Goal: Task Accomplishment & Management: Manage account settings

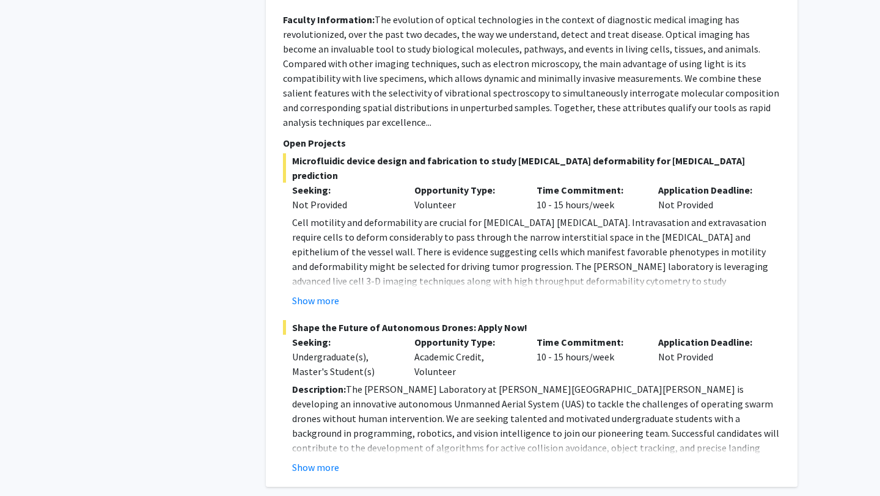
scroll to position [5429, 0]
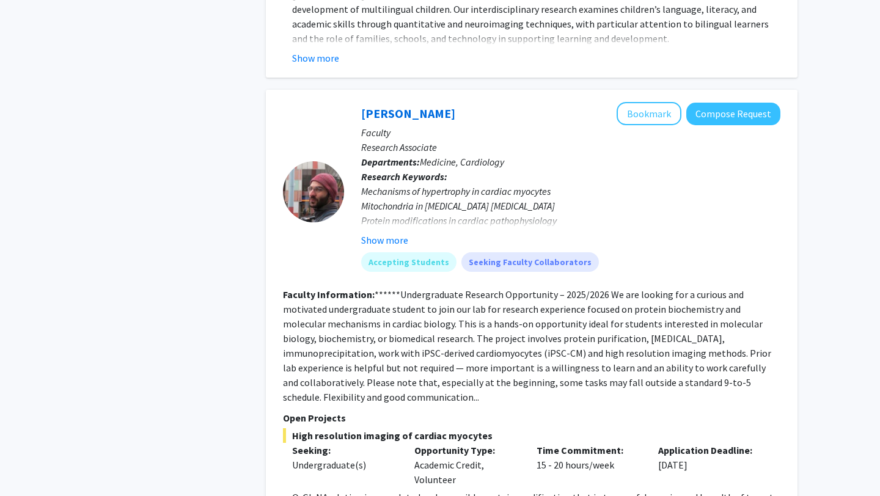
scroll to position [958, 0]
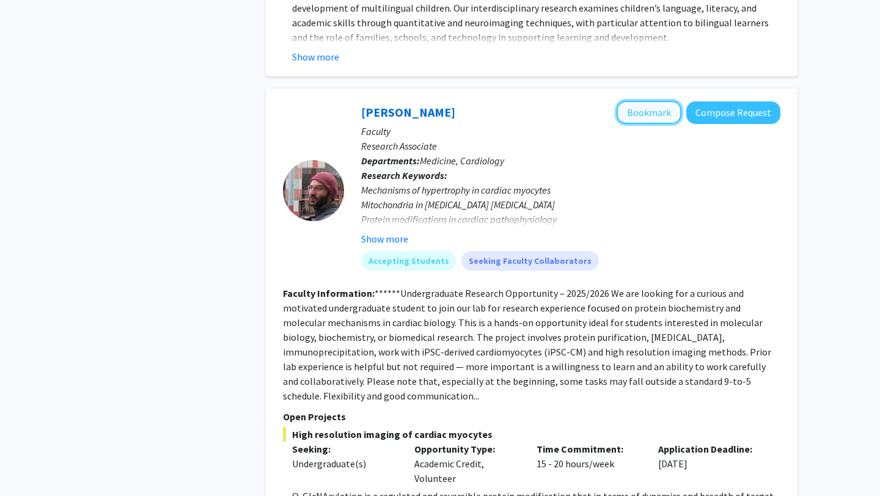
click at [636, 101] on button "Bookmark" at bounding box center [649, 112] width 65 height 23
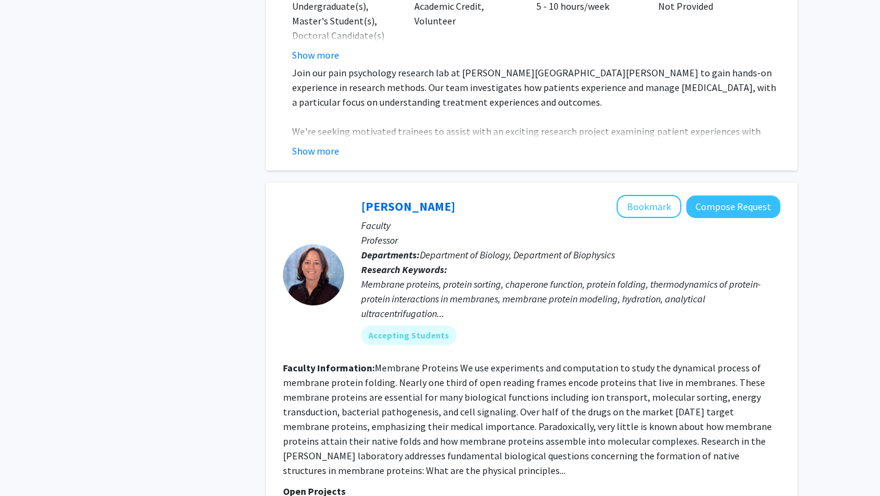
scroll to position [2945, 0]
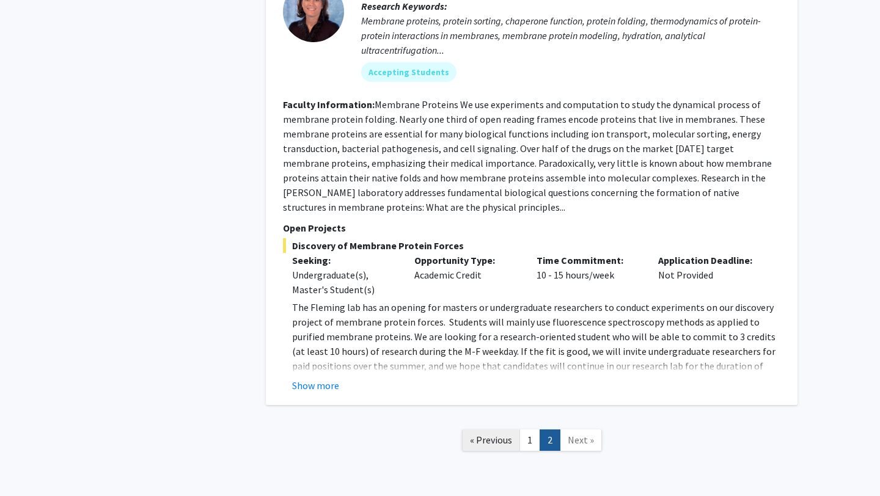
click at [495, 434] on span "« Previous" at bounding box center [491, 440] width 42 height 12
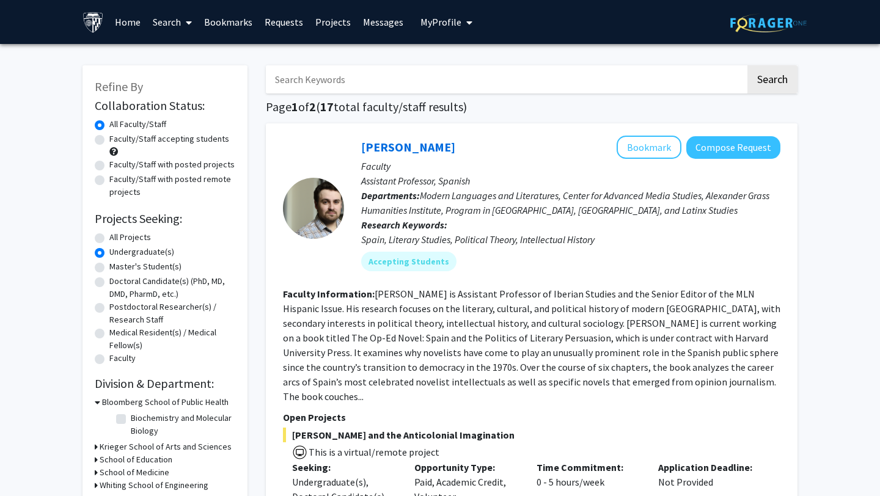
click at [109, 240] on label "All Projects" at bounding box center [130, 237] width 42 height 13
click at [109, 239] on input "All Projects" at bounding box center [113, 235] width 8 height 8
radio input "true"
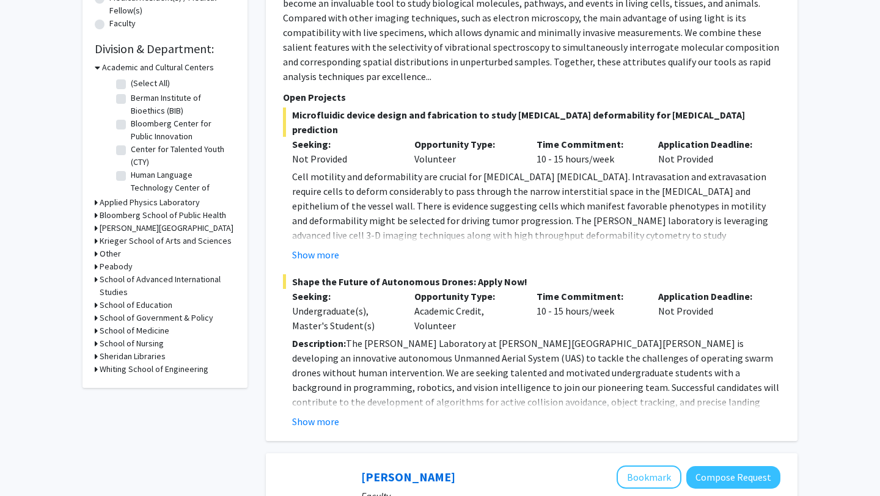
scroll to position [342, 0]
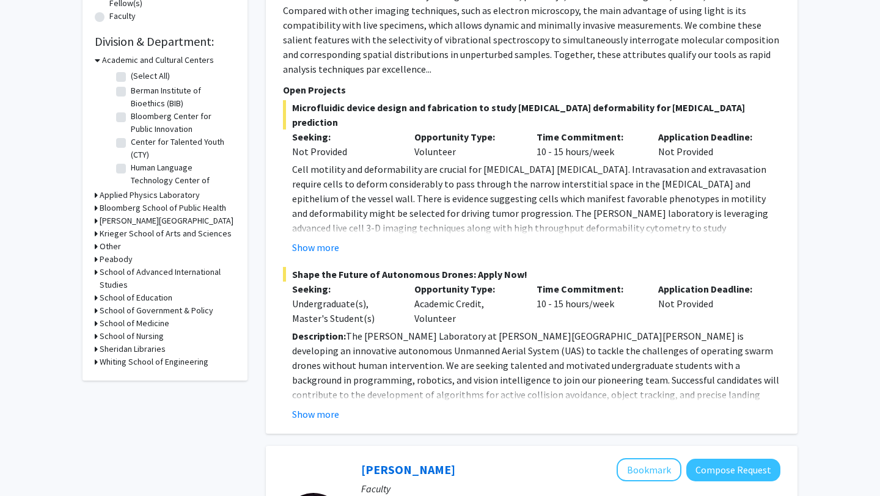
click at [100, 233] on h3 "Krieger School of Arts and Sciences" at bounding box center [166, 233] width 132 height 13
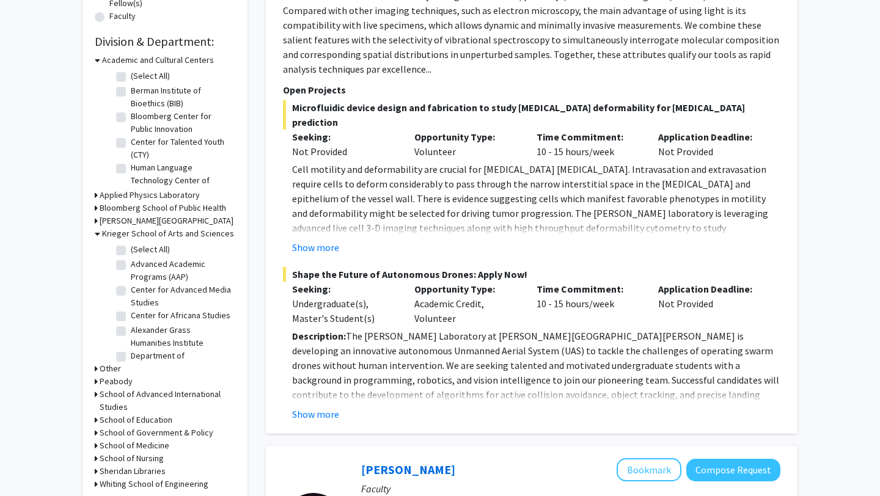
click at [97, 232] on icon at bounding box center [98, 233] width 6 height 13
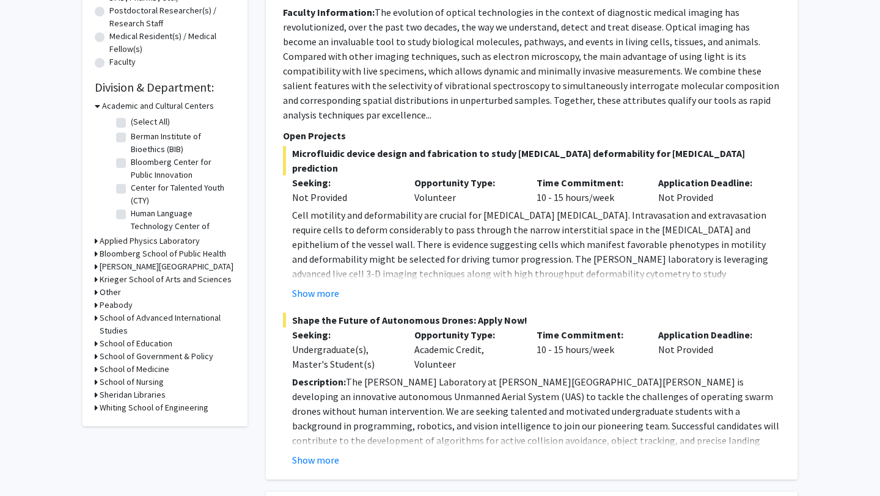
scroll to position [292, 0]
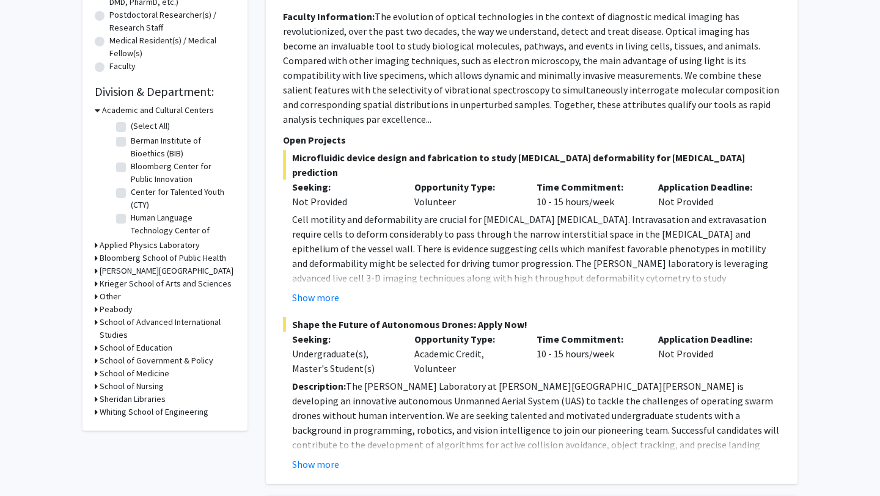
click at [97, 113] on icon at bounding box center [98, 110] width 6 height 13
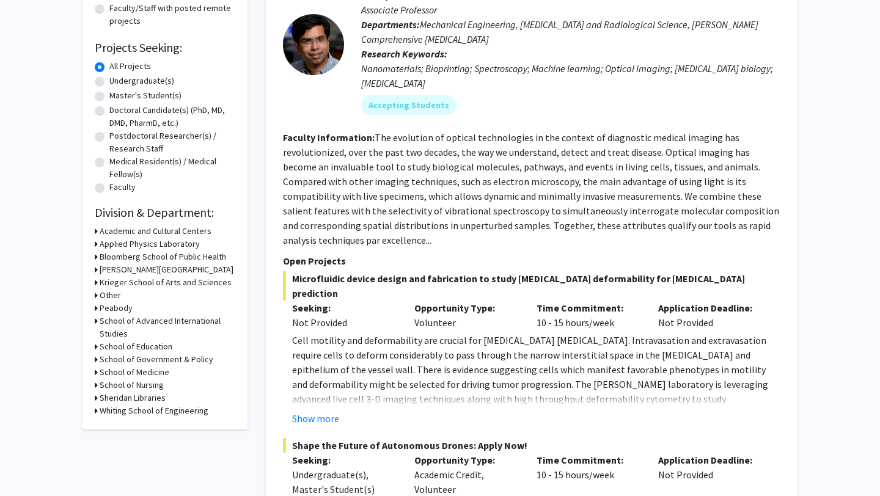
scroll to position [0, 0]
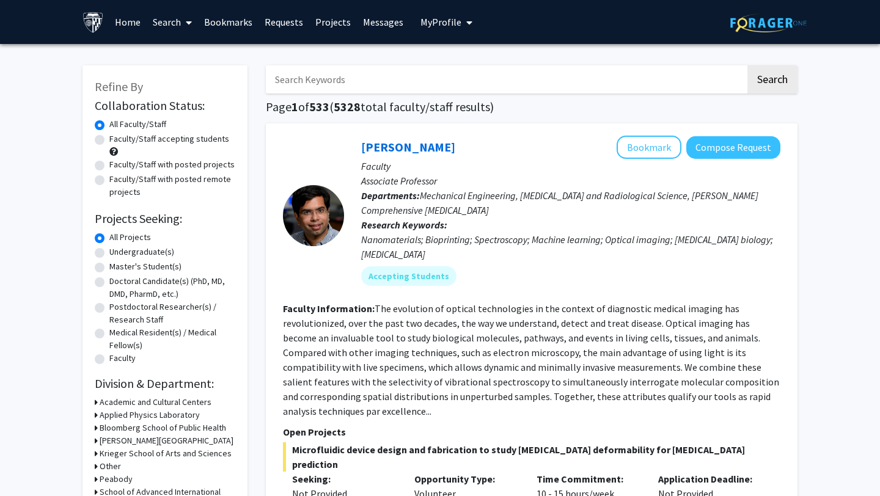
click at [242, 20] on link "Bookmarks" at bounding box center [228, 22] width 61 height 43
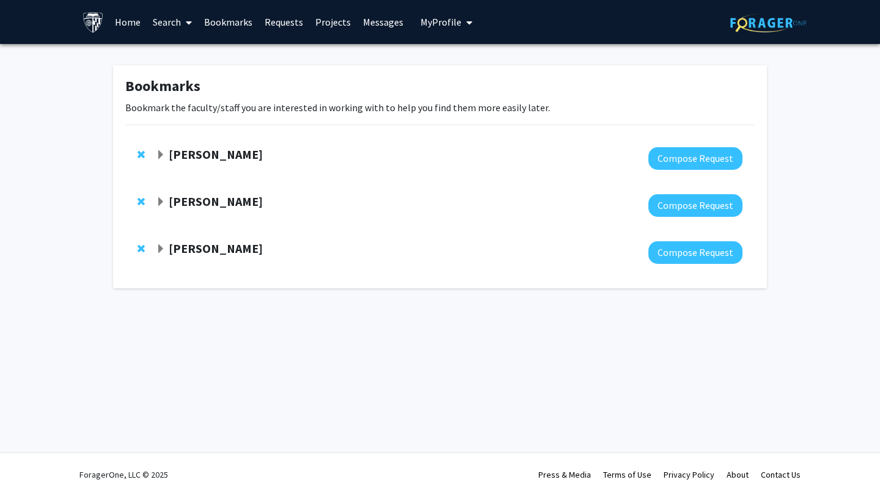
click at [163, 154] on span "Expand Yannis Paulus Bookmark" at bounding box center [161, 155] width 10 height 10
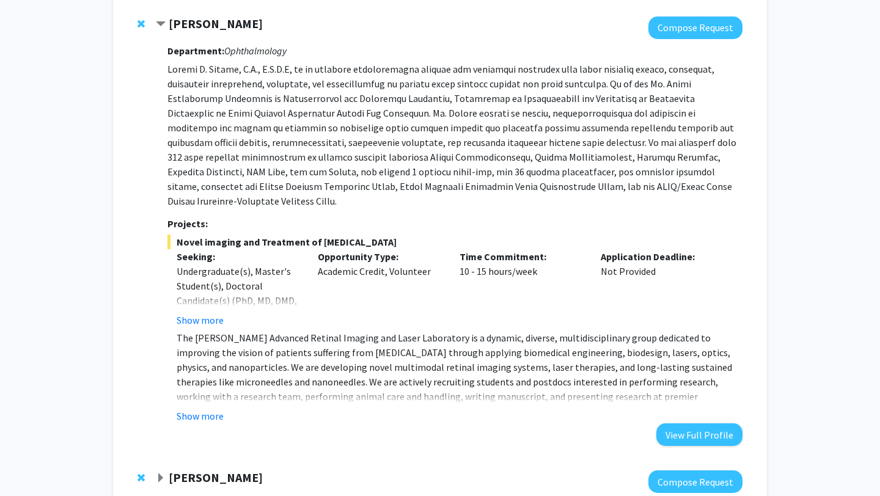
scroll to position [249, 0]
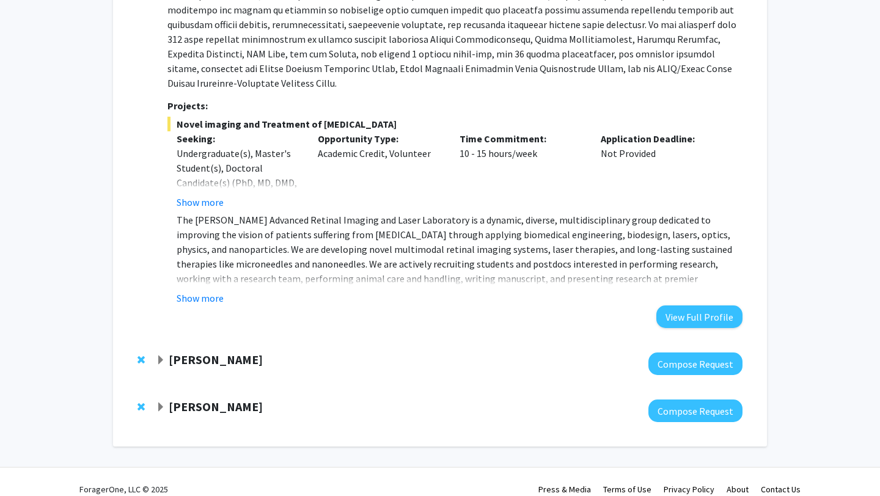
click at [161, 356] on span "Expand Raj Mukherjee Bookmark" at bounding box center [161, 361] width 10 height 10
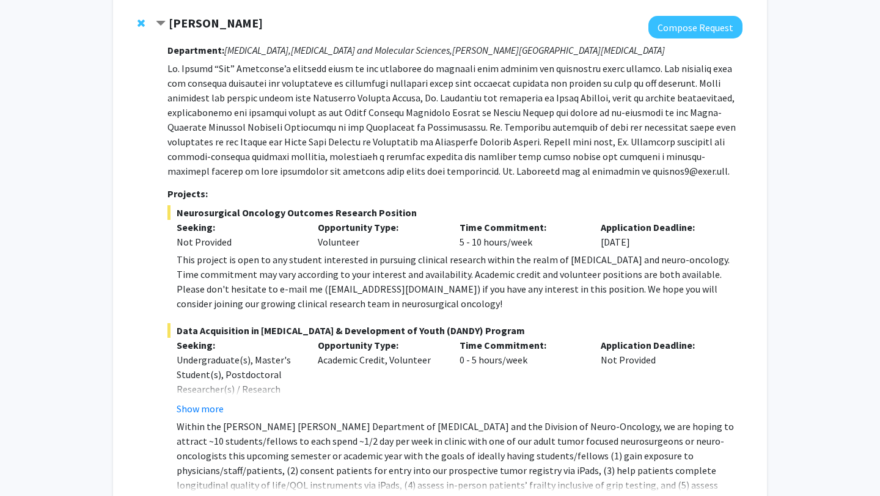
scroll to position [745, 0]
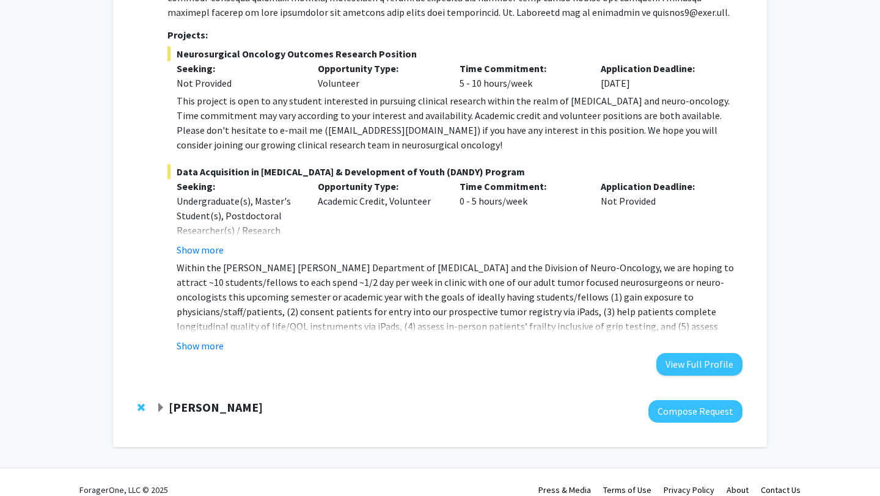
click at [159, 404] on span "Expand Kyriakos Papanicolaou Bookmark" at bounding box center [161, 409] width 10 height 10
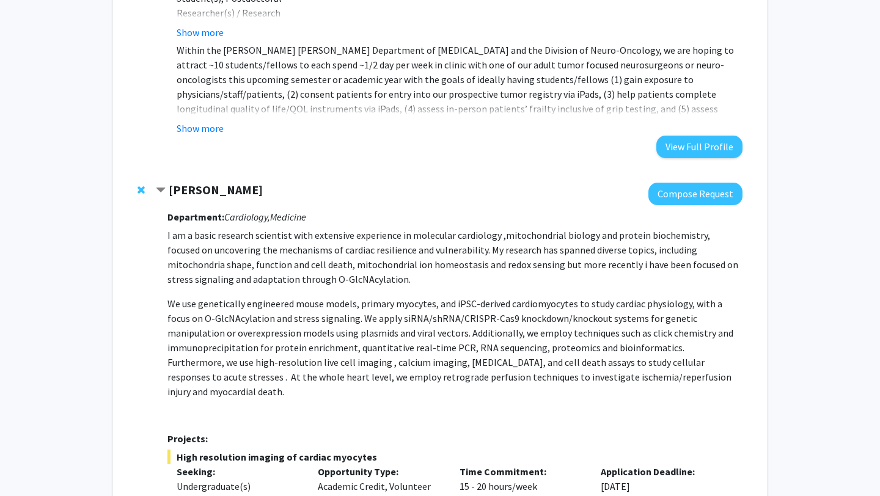
scroll to position [961, 0]
